Goal: Task Accomplishment & Management: Manage account settings

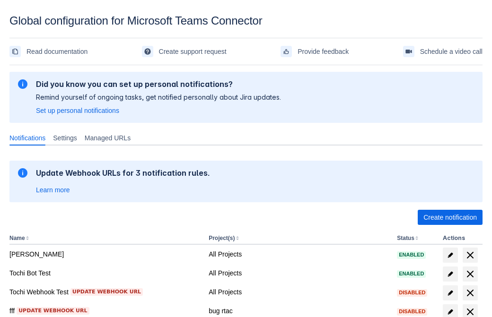
click at [450, 218] on span "Create notification" at bounding box center [449, 217] width 53 height 15
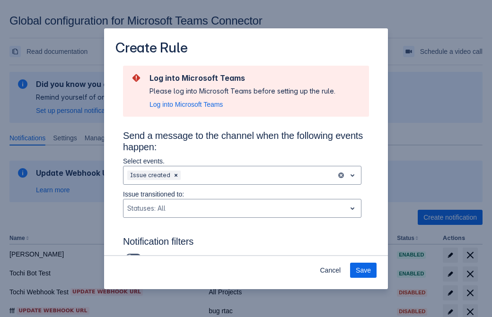
type input "RuleName-839452New Rule (41)"
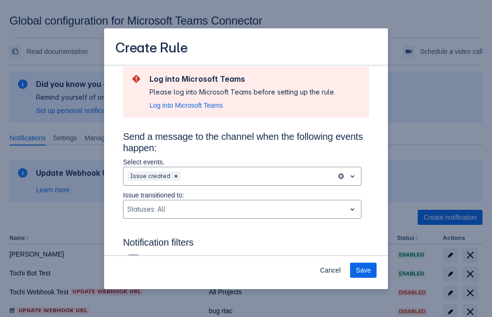
scroll to position [726, 0]
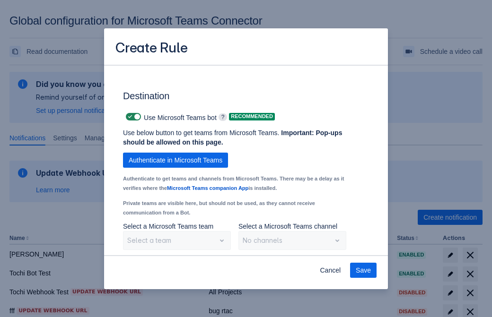
click at [175, 160] on span "Authenticate in Microsoft Teams" at bounding box center [176, 160] width 94 height 15
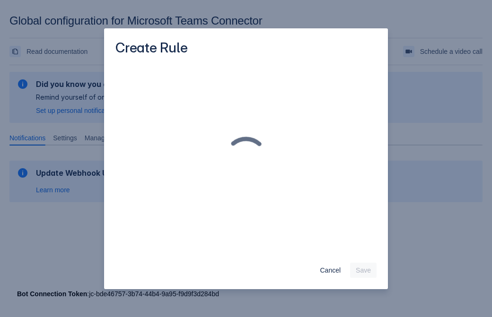
scroll to position [0, 0]
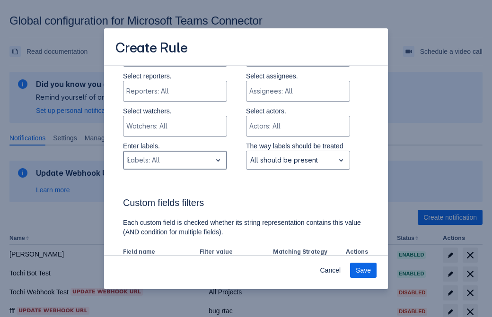
type input "839452_label"
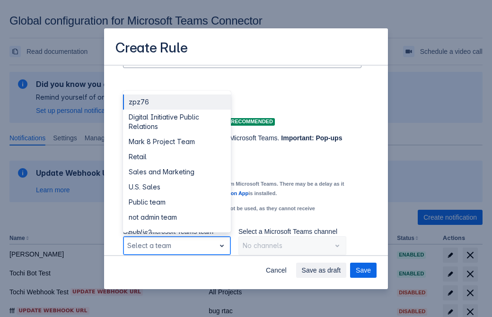
click at [176, 157] on div "Retail" at bounding box center [177, 156] width 108 height 15
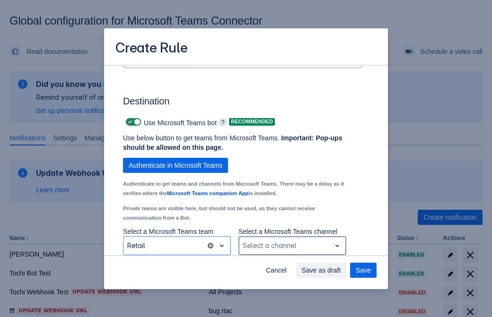
click at [292, 246] on div "Scrollable content" at bounding box center [285, 245] width 84 height 11
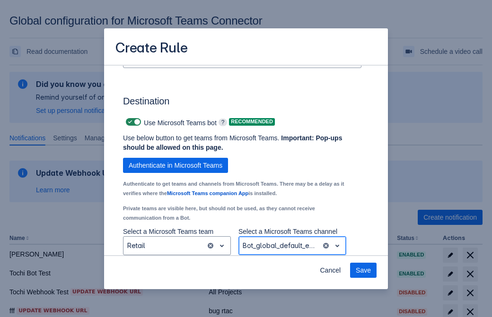
click at [363, 270] on span "Save" at bounding box center [363, 270] width 15 height 15
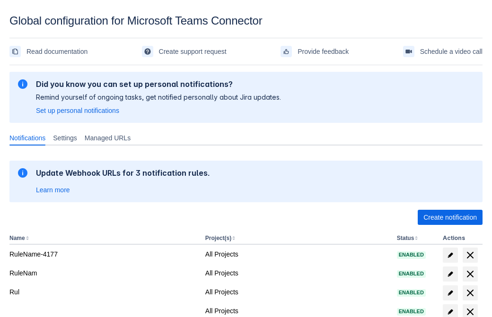
scroll to position [195, 0]
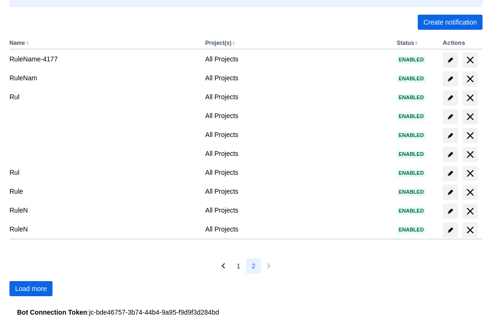
click at [31, 289] on span "Load more" at bounding box center [31, 288] width 32 height 15
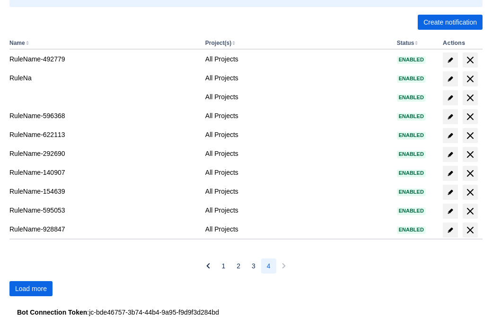
click at [31, 289] on span "Load more" at bounding box center [31, 288] width 32 height 15
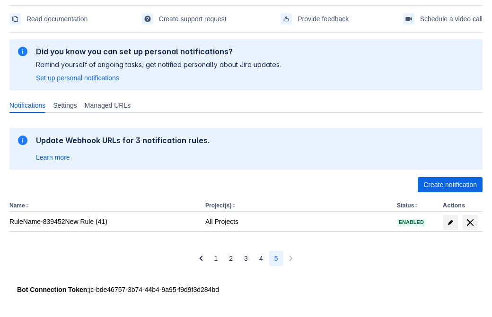
scroll to position [33, 0]
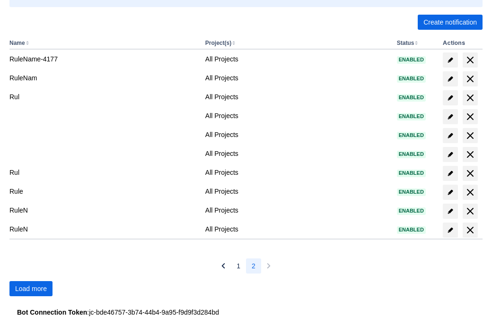
click at [31, 289] on span "Load more" at bounding box center [31, 288] width 32 height 15
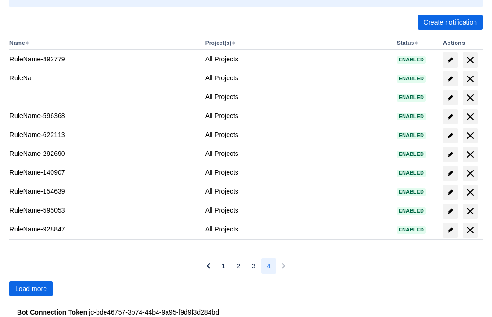
click at [31, 289] on span "Load more" at bounding box center [31, 288] width 32 height 15
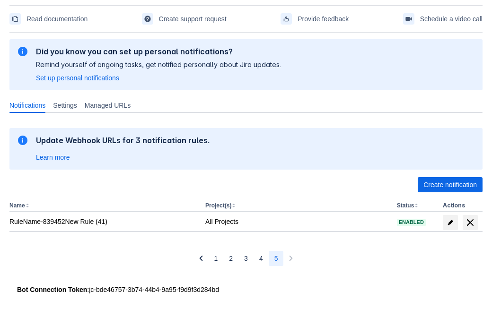
click at [470, 223] on span "delete" at bounding box center [469, 222] width 11 height 11
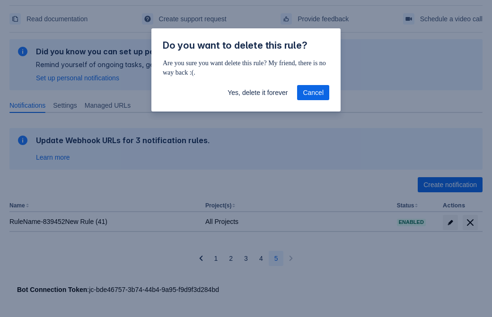
click at [257, 93] on span "Yes, delete it forever" at bounding box center [257, 92] width 60 height 15
